Goal: Book appointment/travel/reservation

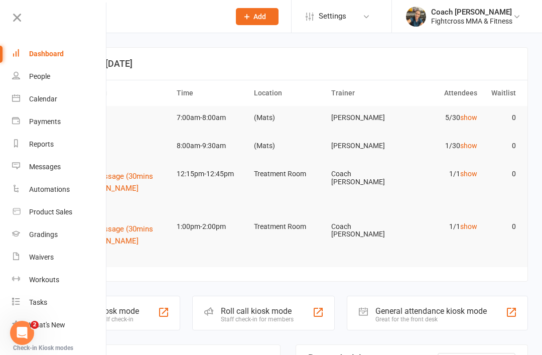
click at [49, 57] on div "Dashboard" at bounding box center [46, 54] width 35 height 8
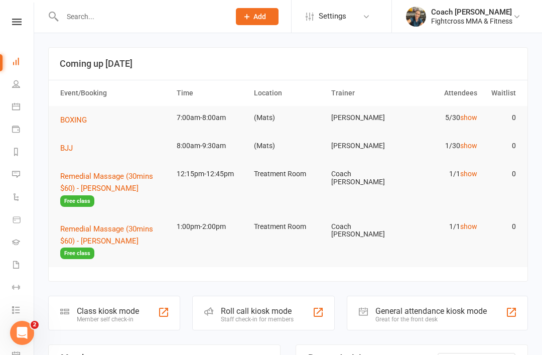
click at [24, 106] on link "Calendar" at bounding box center [23, 107] width 23 height 23
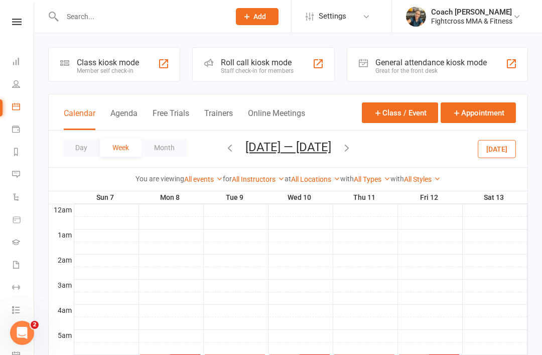
click at [79, 149] on button "Day" at bounding box center [81, 148] width 37 height 18
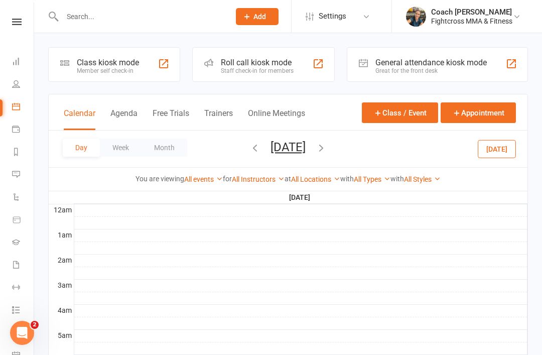
click at [76, 156] on button "Day" at bounding box center [81, 148] width 37 height 18
click at [250, 149] on icon "button" at bounding box center [255, 147] width 11 height 11
click at [125, 150] on button "Week" at bounding box center [121, 148] width 42 height 18
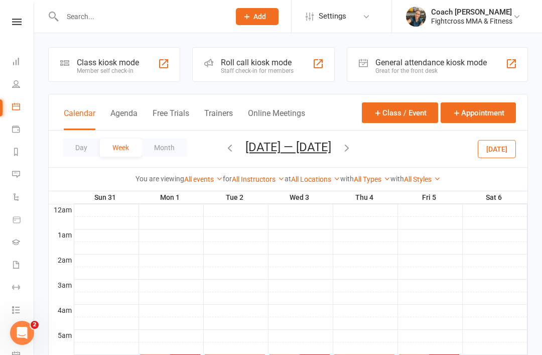
click at [224, 157] on button "button" at bounding box center [229, 149] width 11 height 18
click at [224, 153] on icon "button" at bounding box center [229, 147] width 11 height 11
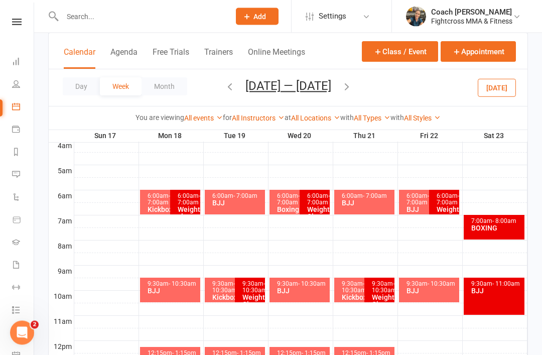
scroll to position [165, 0]
click at [478, 50] on button "Appointment" at bounding box center [478, 51] width 75 height 21
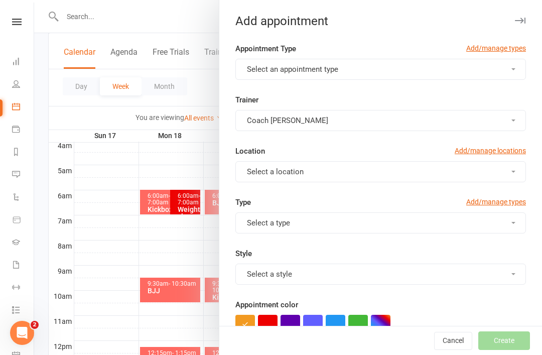
click at [350, 65] on button "Select an appointment type" at bounding box center [380, 69] width 291 height 21
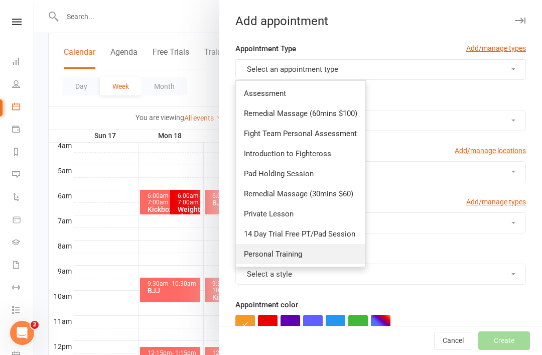
click at [295, 258] on span "Personal Training" at bounding box center [273, 254] width 58 height 9
type input "8:45am"
checkbox input "true"
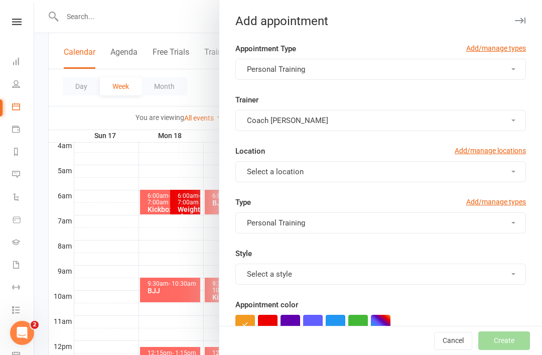
click at [508, 177] on button "Select a location" at bounding box center [380, 171] width 291 height 21
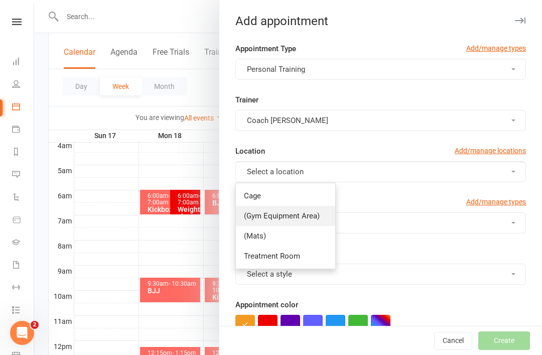
click at [309, 220] on span "(Gym Equipment Area)" at bounding box center [282, 215] width 76 height 9
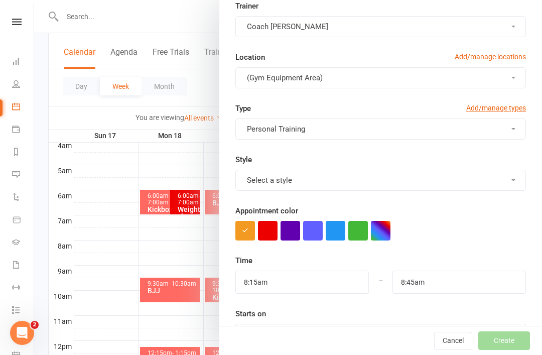
scroll to position [101, 0]
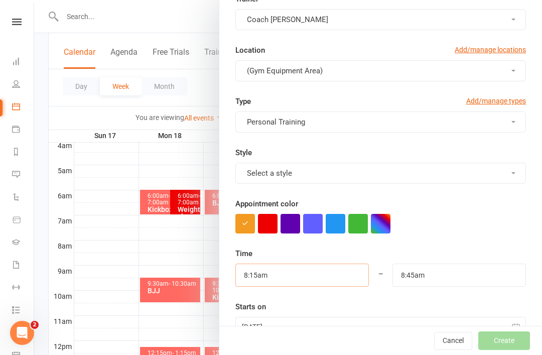
click at [322, 276] on input "8:15am" at bounding box center [302, 275] width 134 height 23
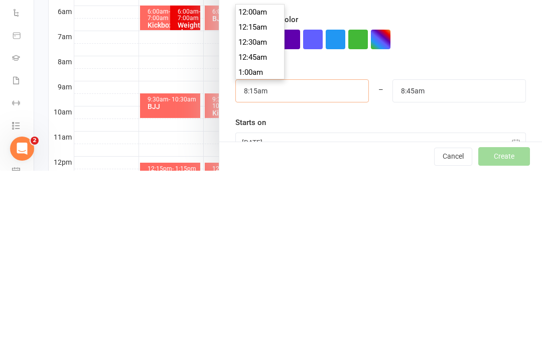
scroll to position [482, 0]
click at [258, 249] on li "9:00am" at bounding box center [260, 256] width 48 height 15
type input "9:00am"
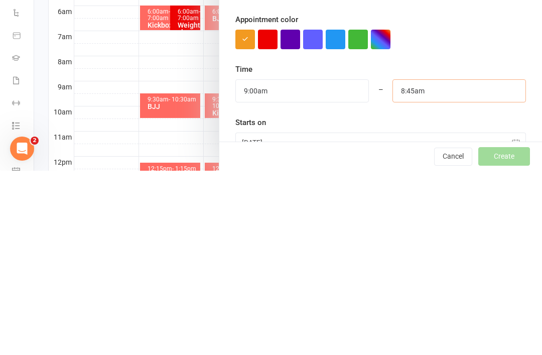
click at [456, 264] on input "8:45am" at bounding box center [460, 275] width 134 height 23
click at [416, 347] on li "9:30am" at bounding box center [417, 354] width 48 height 15
type input "9:30am"
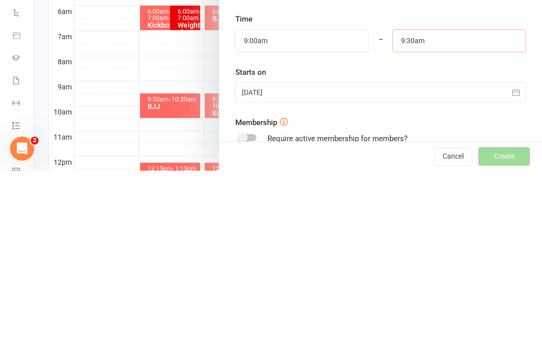
scroll to position [158, 0]
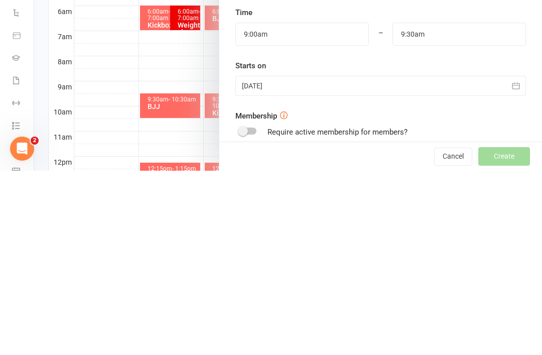
click at [514, 260] on button "button" at bounding box center [516, 270] width 20 height 20
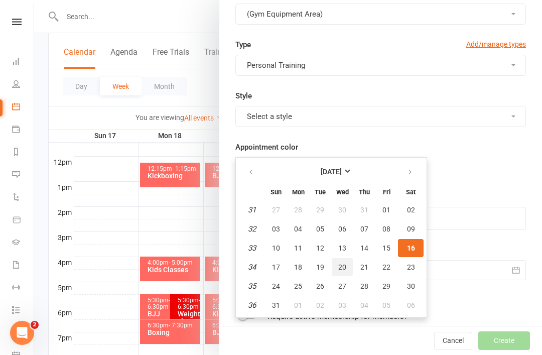
click at [340, 269] on span "20" at bounding box center [342, 267] width 8 height 8
type input "[DATE]"
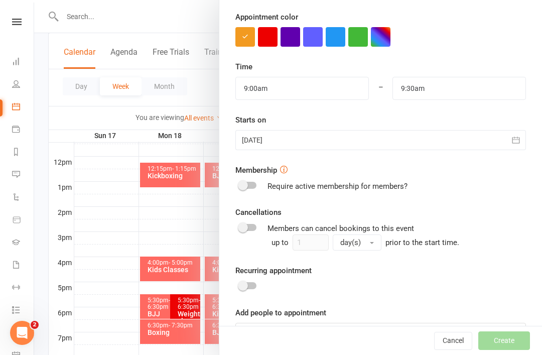
scroll to position [287, 0]
click at [298, 335] on input at bounding box center [380, 333] width 291 height 21
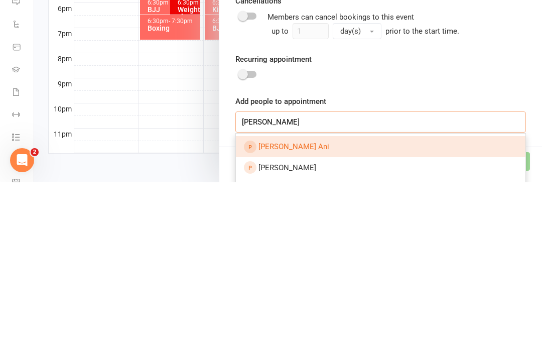
scroll to position [327, 0]
type input "J"
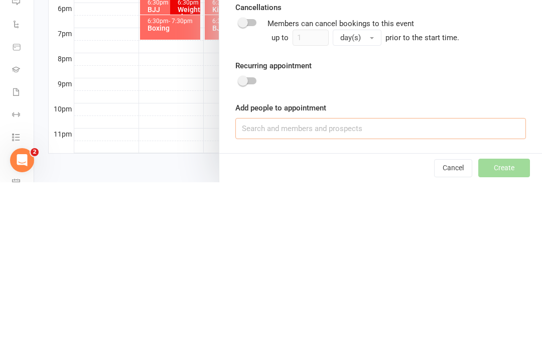
scroll to position [319, 0]
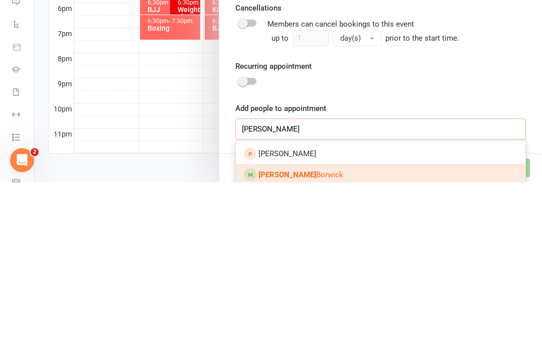
type input "[PERSON_NAME]"
click at [304, 343] on span "[PERSON_NAME]" at bounding box center [301, 347] width 85 height 9
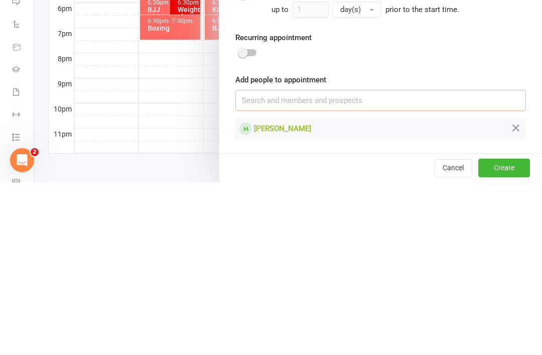
scroll to position [347, 0]
click at [510, 332] on button "Create" at bounding box center [504, 341] width 52 height 18
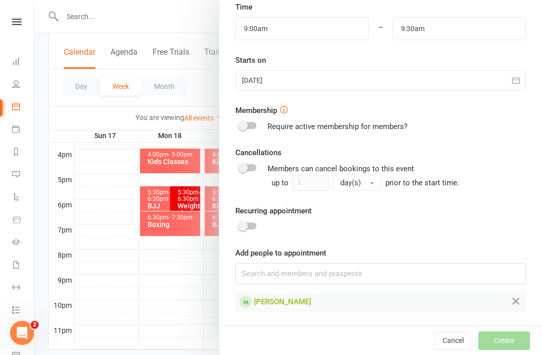
scroll to position [315, 0]
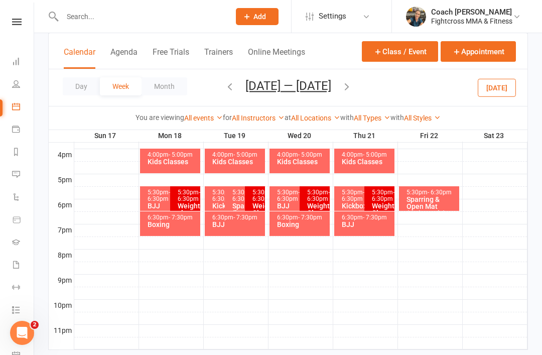
click at [19, 21] on icon at bounding box center [17, 22] width 10 height 7
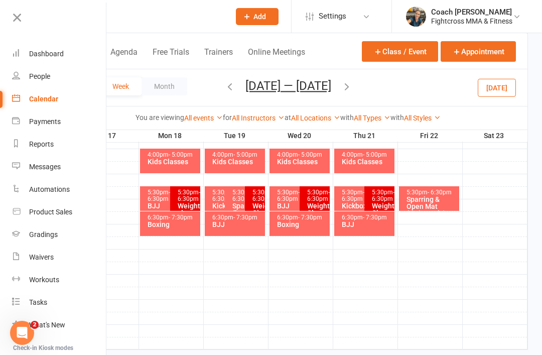
click at [52, 55] on div "Dashboard" at bounding box center [46, 54] width 35 height 8
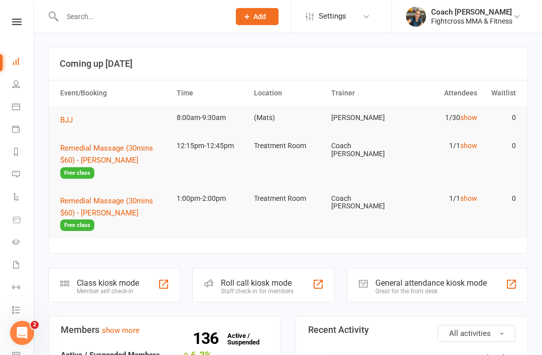
click at [19, 177] on icon at bounding box center [16, 174] width 8 height 8
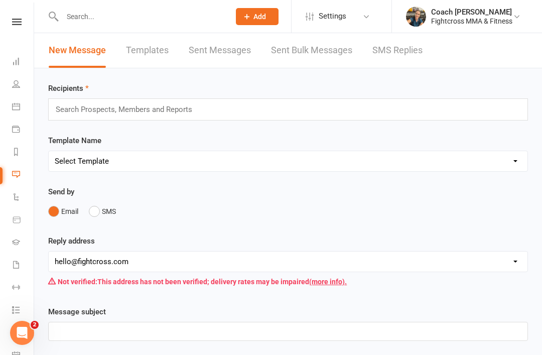
click at [151, 115] on input "text" at bounding box center [129, 109] width 148 height 13
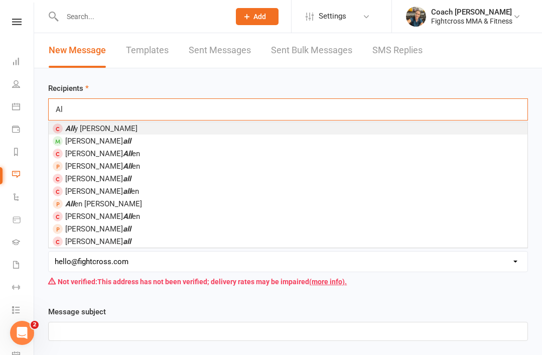
type input "A"
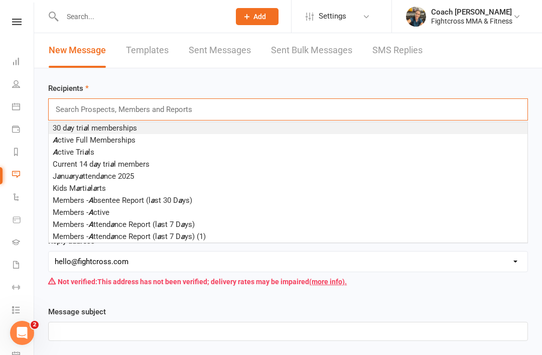
click at [255, 16] on span "Add" at bounding box center [260, 17] width 13 height 8
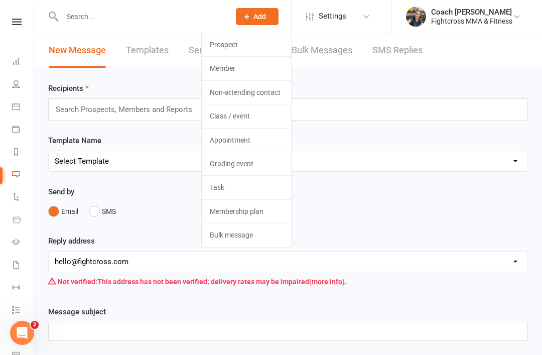
click at [234, 49] on link "Prospect" at bounding box center [246, 44] width 89 height 23
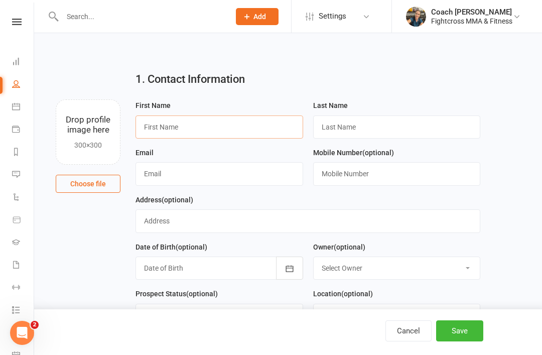
click at [193, 134] on input "text" at bounding box center [220, 126] width 168 height 23
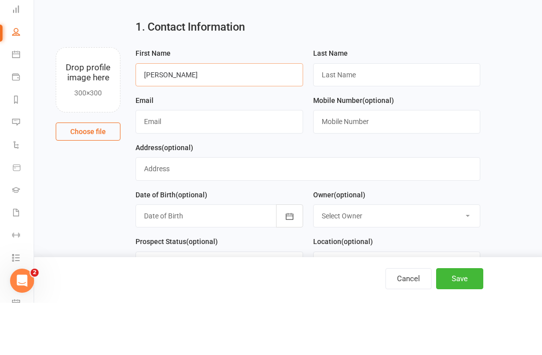
type input "[PERSON_NAME]"
click at [358, 115] on input "text" at bounding box center [397, 126] width 168 height 23
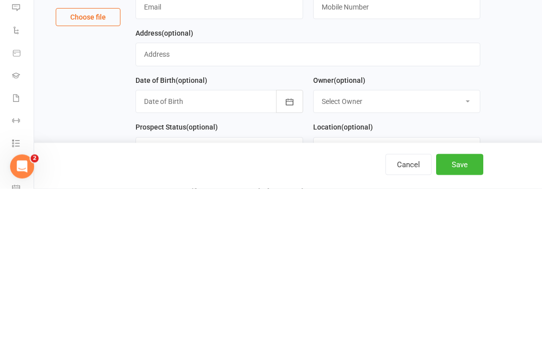
scroll to position [3, 0]
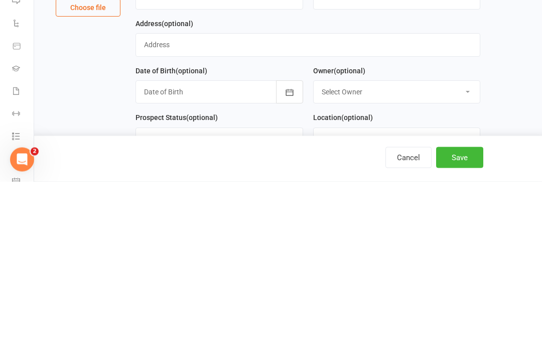
type input "[PERSON_NAME]"
click at [463, 320] on button "Save" at bounding box center [459, 330] width 47 height 21
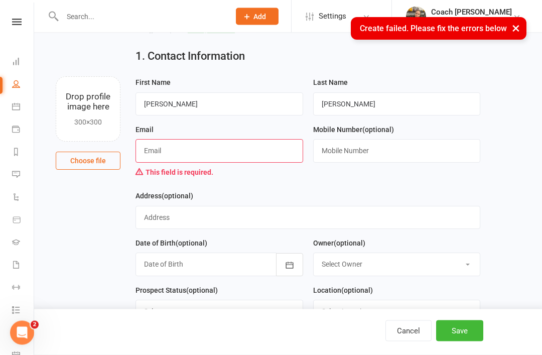
scroll to position [21, 0]
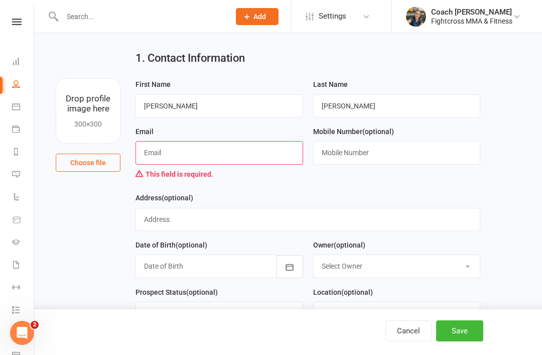
click at [171, 154] on input "text" at bounding box center [220, 152] width 168 height 23
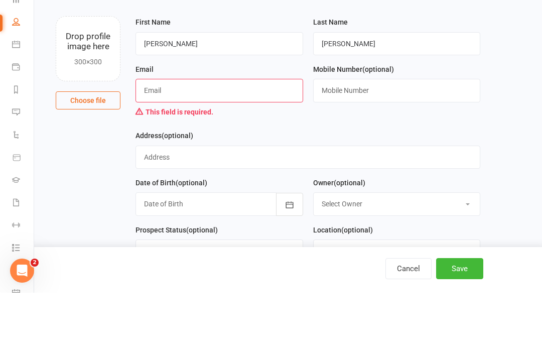
type input "[EMAIL_ADDRESS][DOMAIN_NAME]"
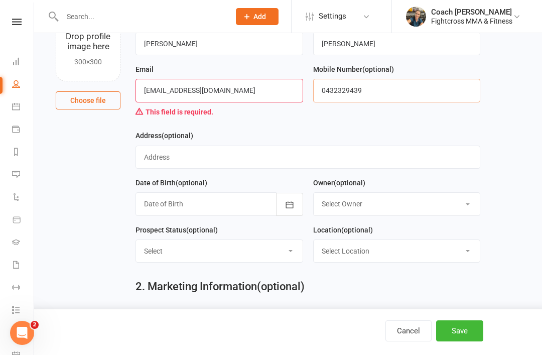
type input "0432329439"
click at [470, 341] on button "Save" at bounding box center [459, 330] width 47 height 21
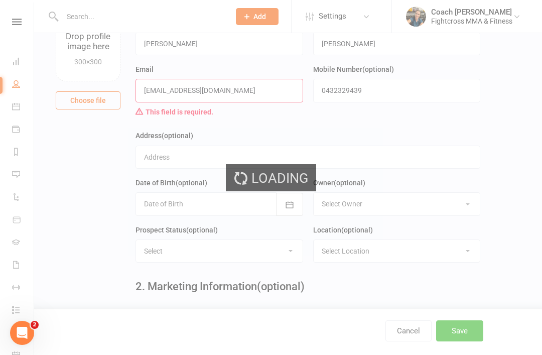
scroll to position [0, 0]
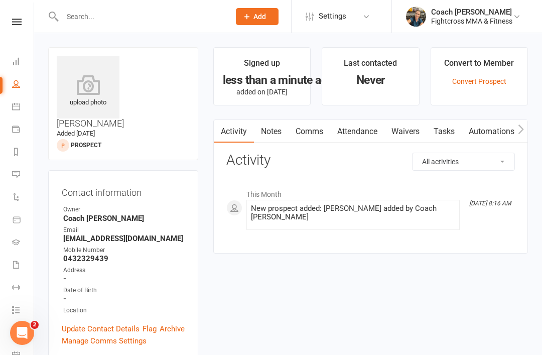
click at [24, 19] on link at bounding box center [17, 22] width 36 height 7
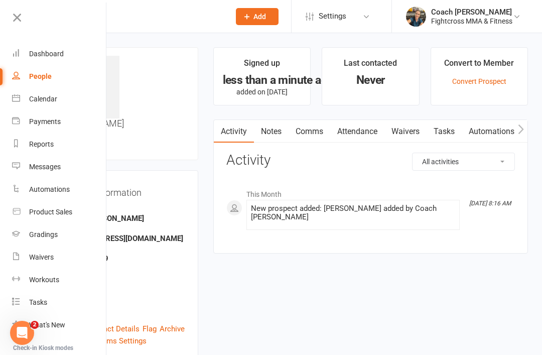
click at [55, 54] on div "Dashboard" at bounding box center [46, 54] width 35 height 8
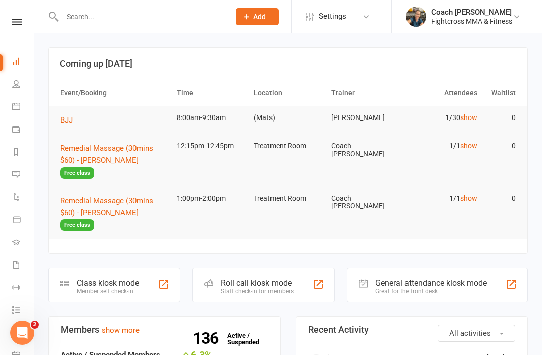
click at [20, 108] on link "Calendar" at bounding box center [23, 107] width 23 height 23
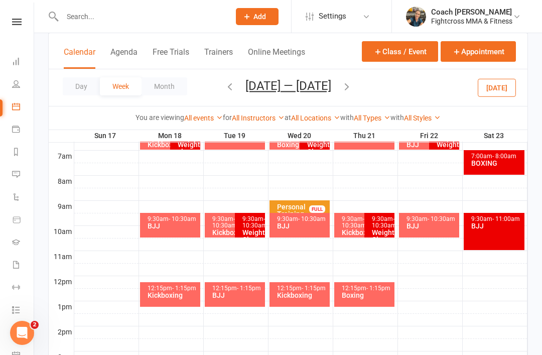
scroll to position [230, 0]
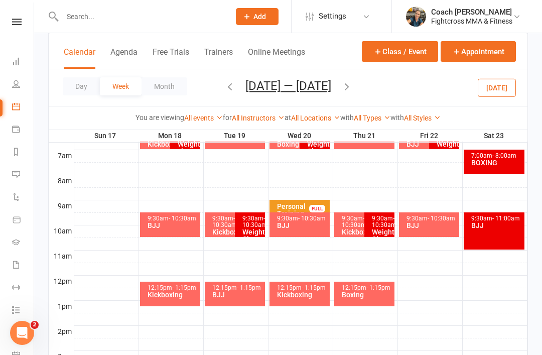
click at [290, 203] on div "Personal Training - [PERSON_NAME]" at bounding box center [303, 213] width 52 height 21
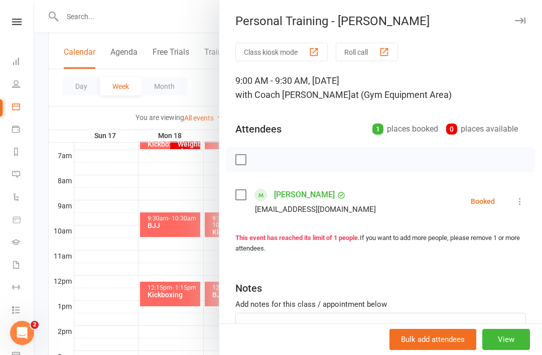
click at [523, 350] on button "View" at bounding box center [506, 339] width 48 height 21
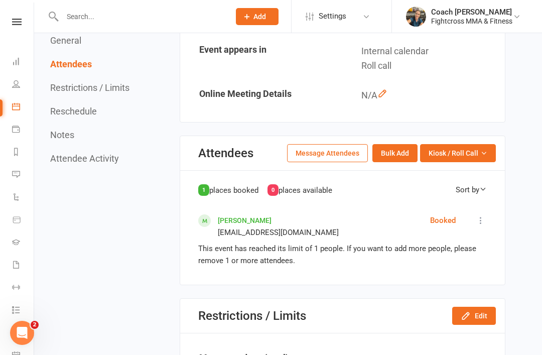
scroll to position [354, 0]
click at [485, 216] on icon at bounding box center [481, 221] width 10 height 10
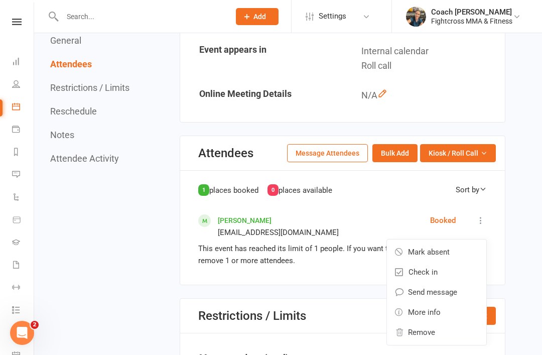
click at [436, 329] on link "Remove" at bounding box center [436, 332] width 99 height 20
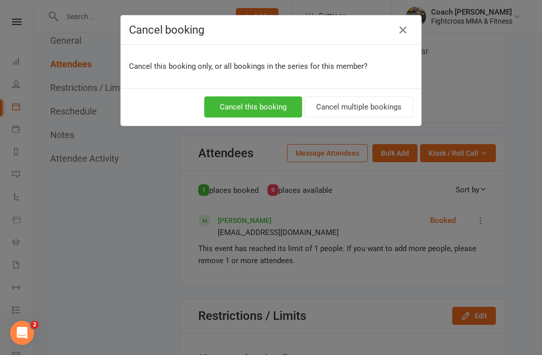
click at [262, 105] on button "Cancel this booking" at bounding box center [253, 106] width 98 height 21
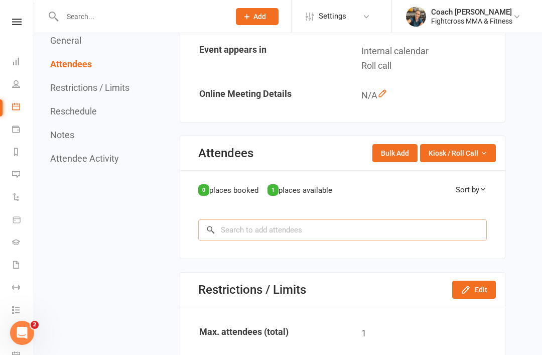
click at [265, 228] on input "search" at bounding box center [342, 229] width 289 height 21
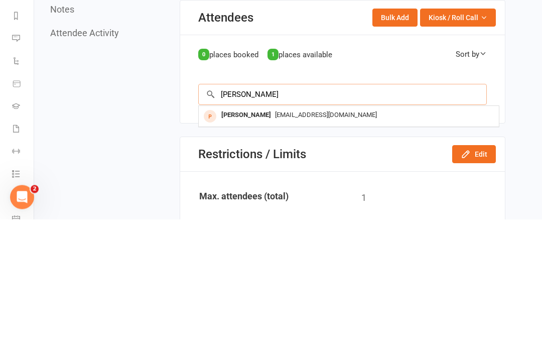
type input "[PERSON_NAME]"
click at [252, 244] on div "[PERSON_NAME]" at bounding box center [246, 251] width 58 height 15
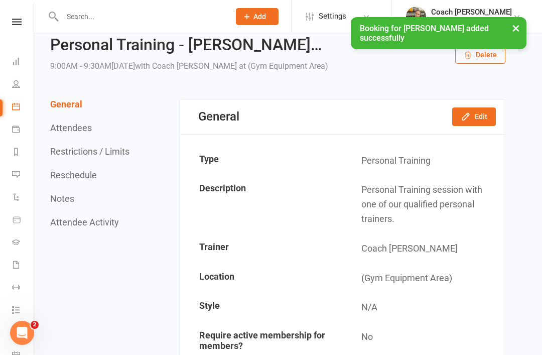
scroll to position [0, 0]
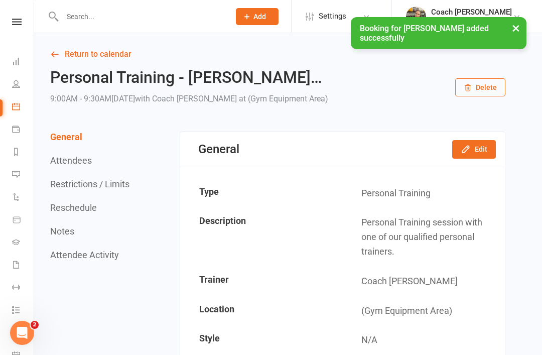
click at [94, 53] on link "Return to calendar" at bounding box center [277, 54] width 455 height 14
